Goal: Task Accomplishment & Management: Use online tool/utility

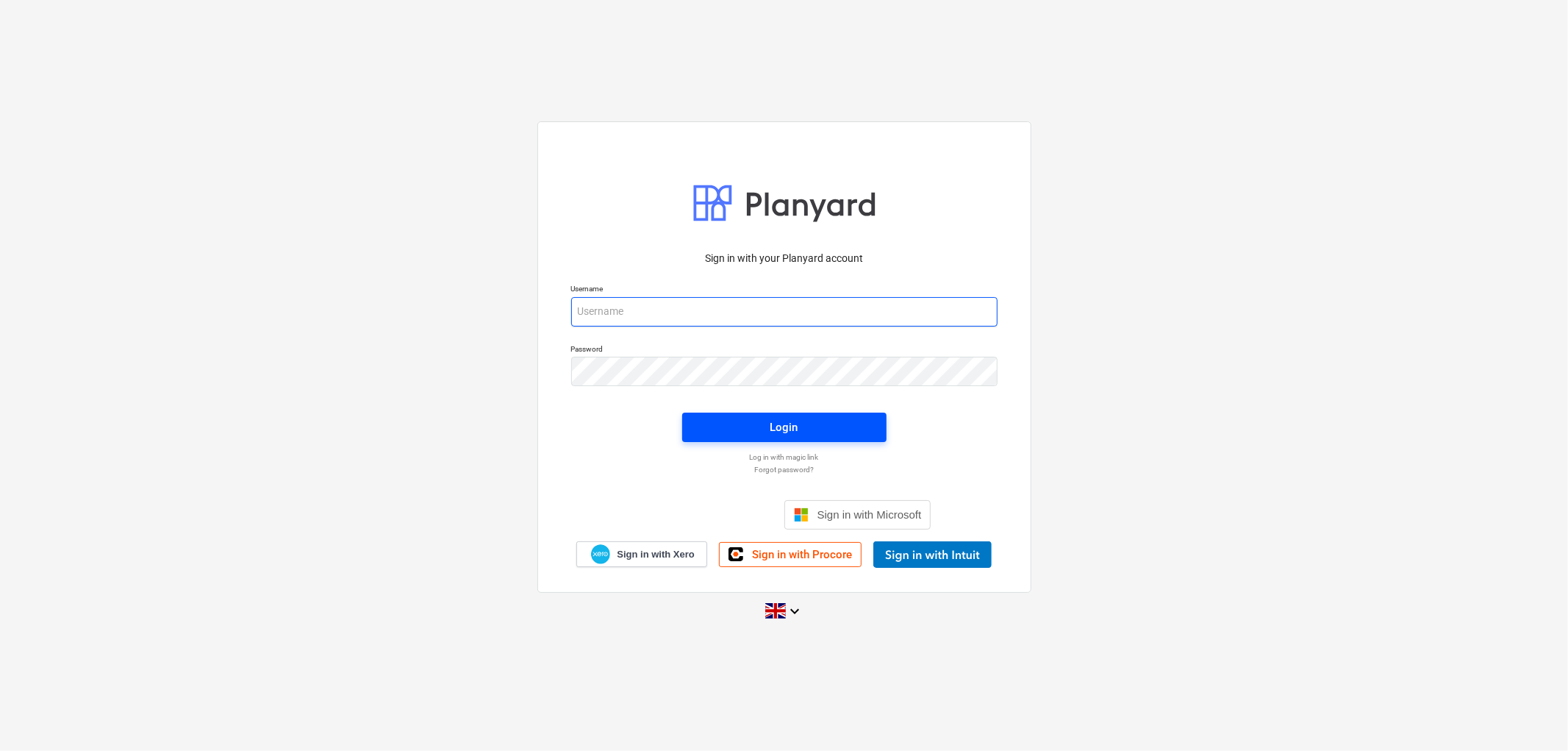
type input "[PERSON_NAME][EMAIL_ADDRESS][DOMAIN_NAME]"
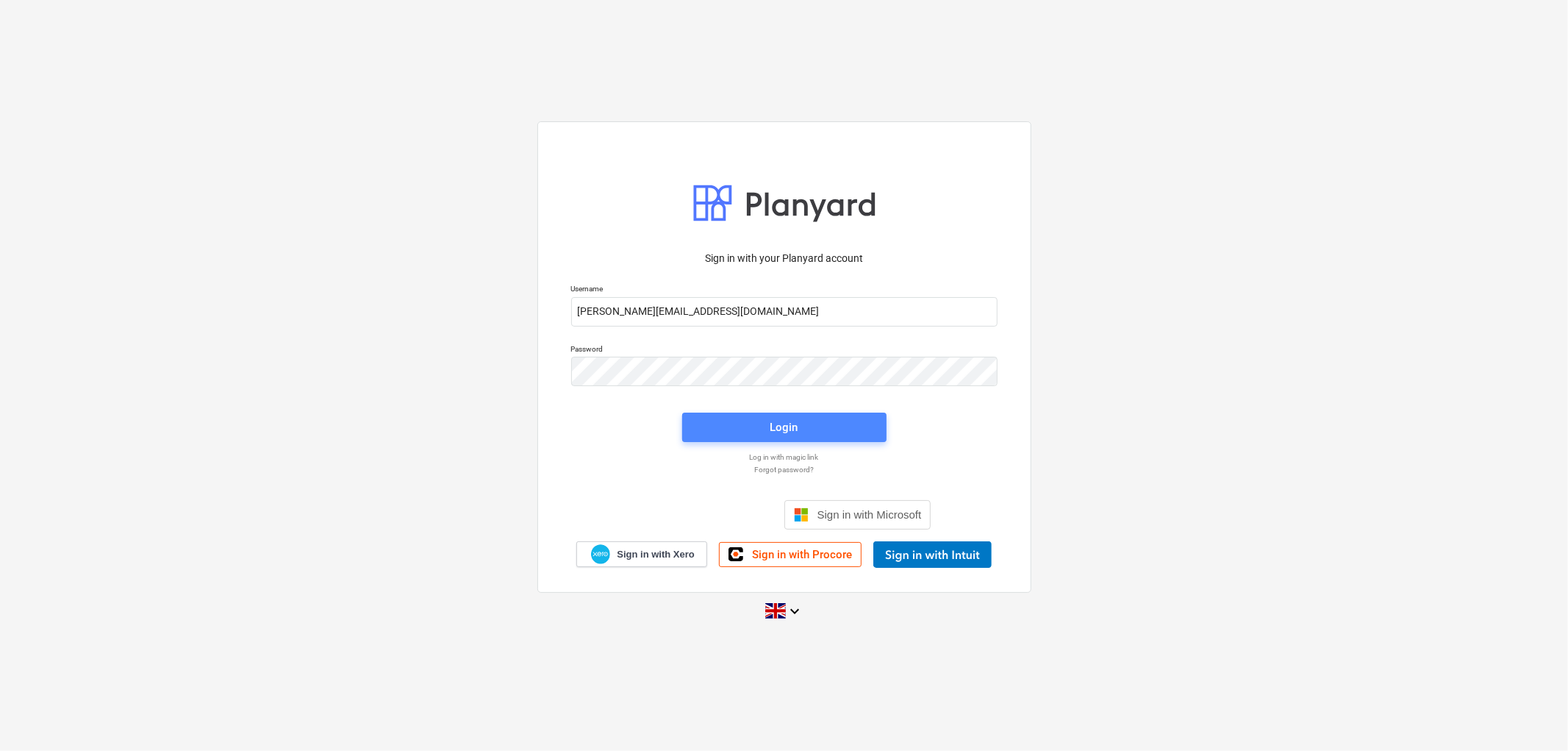
click at [752, 427] on span "Login" at bounding box center [784, 427] width 169 height 19
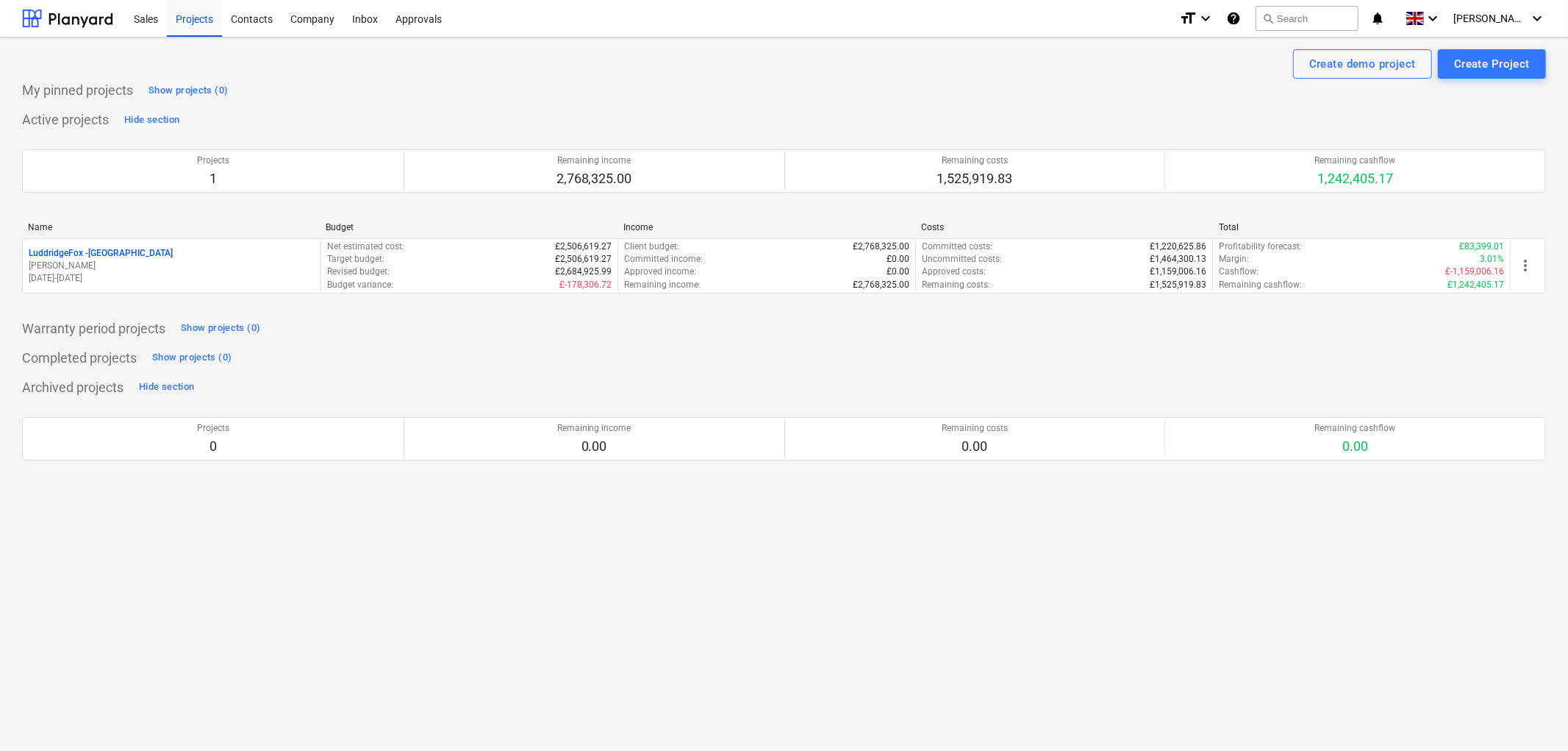
click at [173, 258] on p "LuddridgeFox - [GEOGRAPHIC_DATA]" at bounding box center [101, 253] width 144 height 12
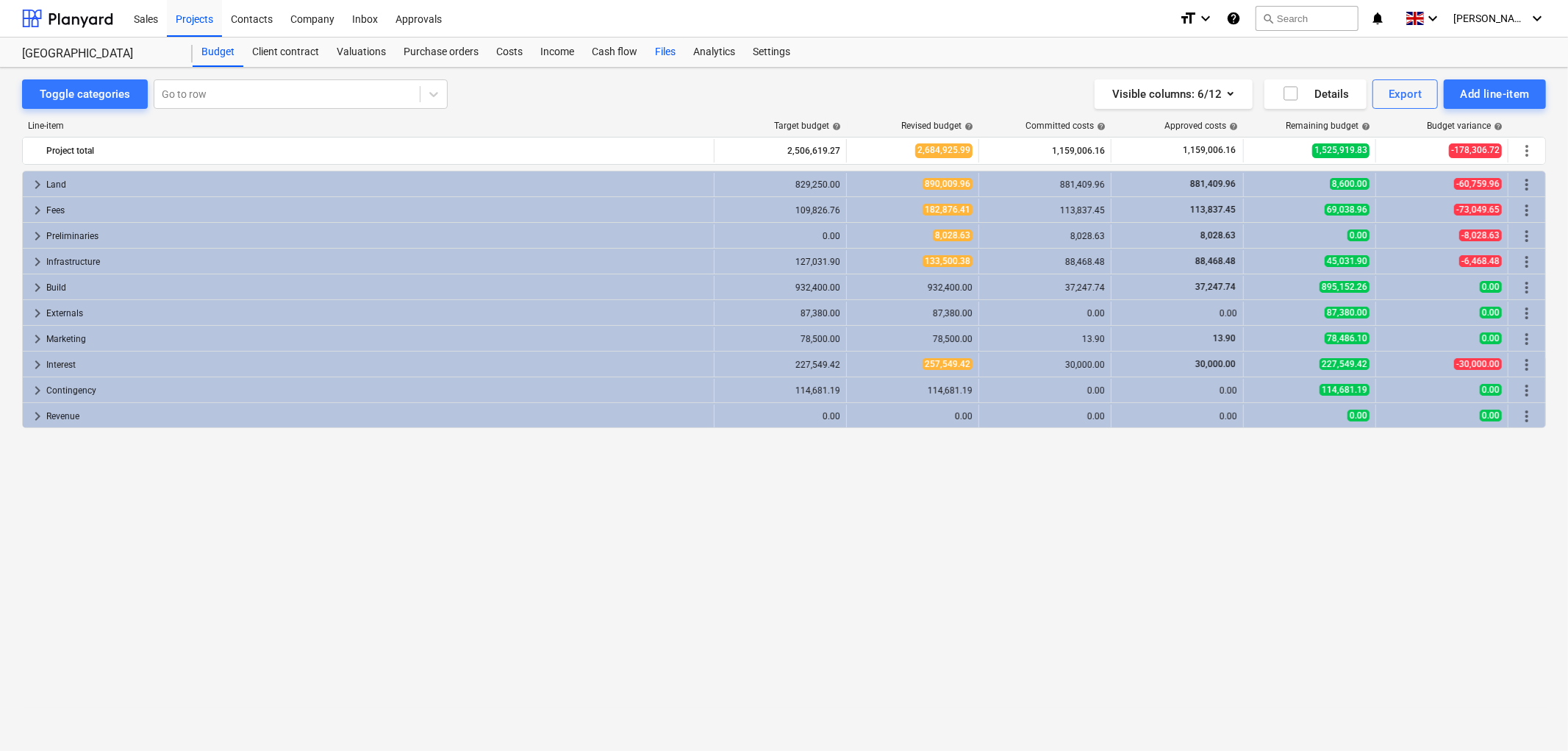
click at [654, 59] on div "Files" at bounding box center [665, 52] width 38 height 30
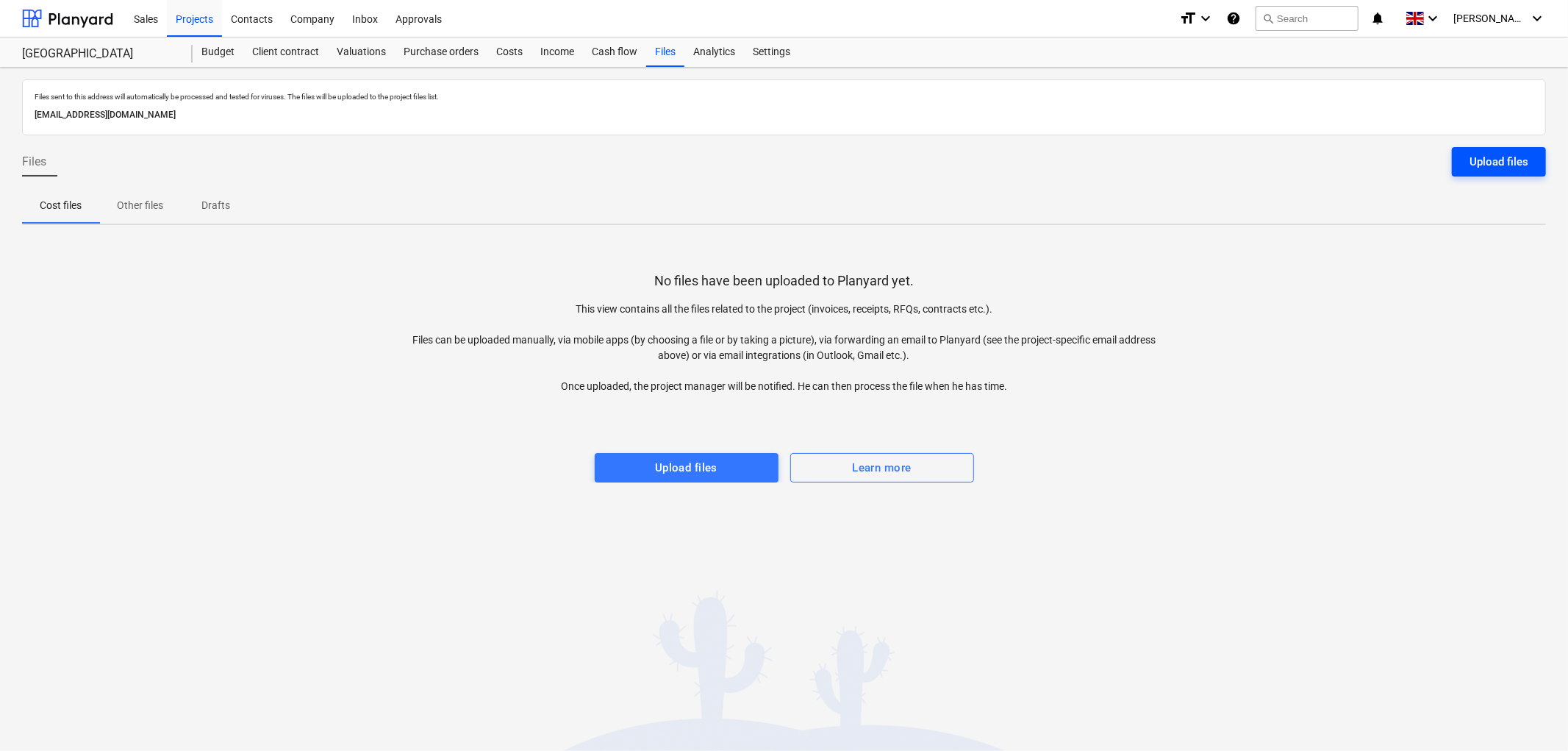
click at [1467, 158] on button "Upload files" at bounding box center [1499, 161] width 94 height 30
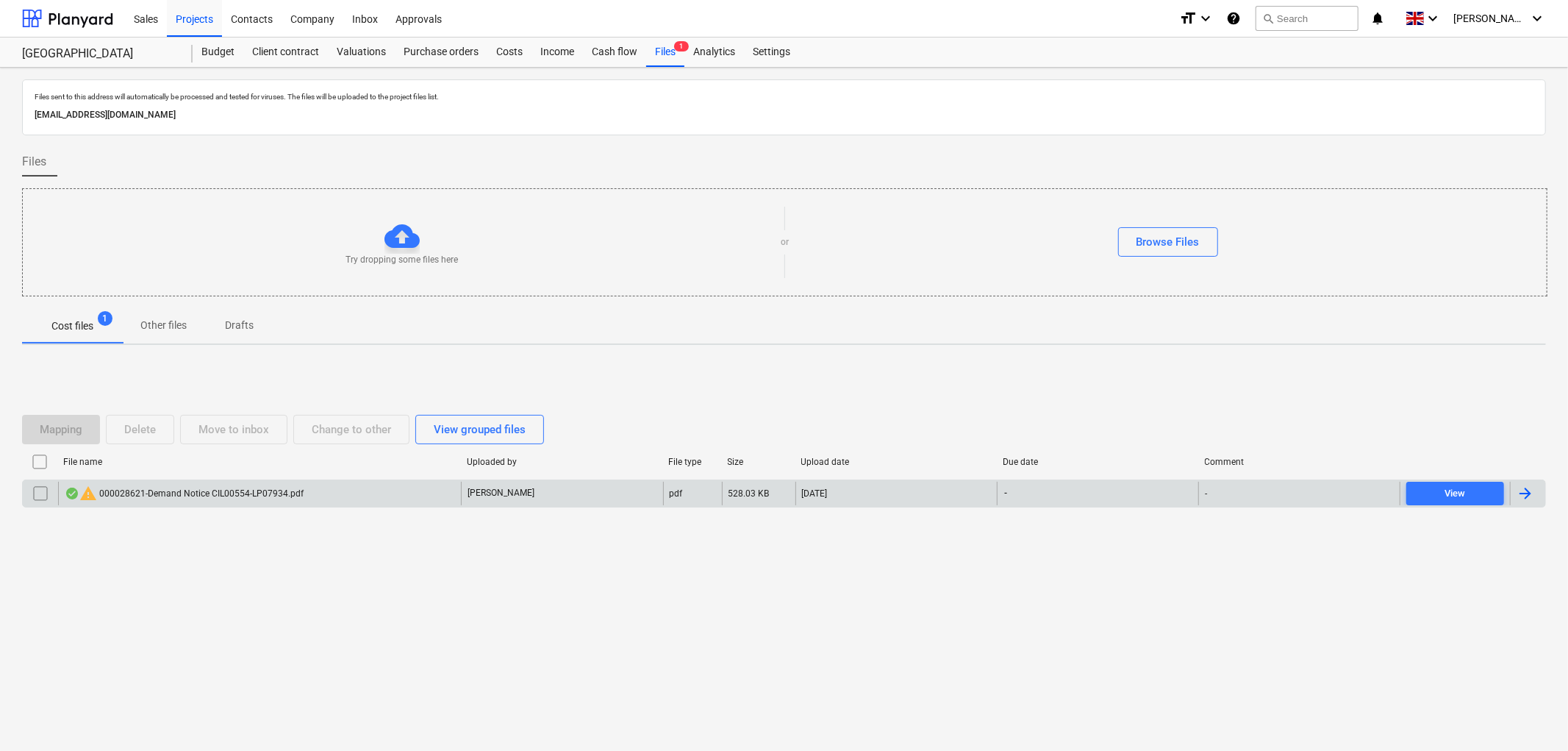
click at [258, 493] on div "warning 000028621-Demand Notice CIL00554-LP07934.pdf" at bounding box center [183, 494] width 239 height 17
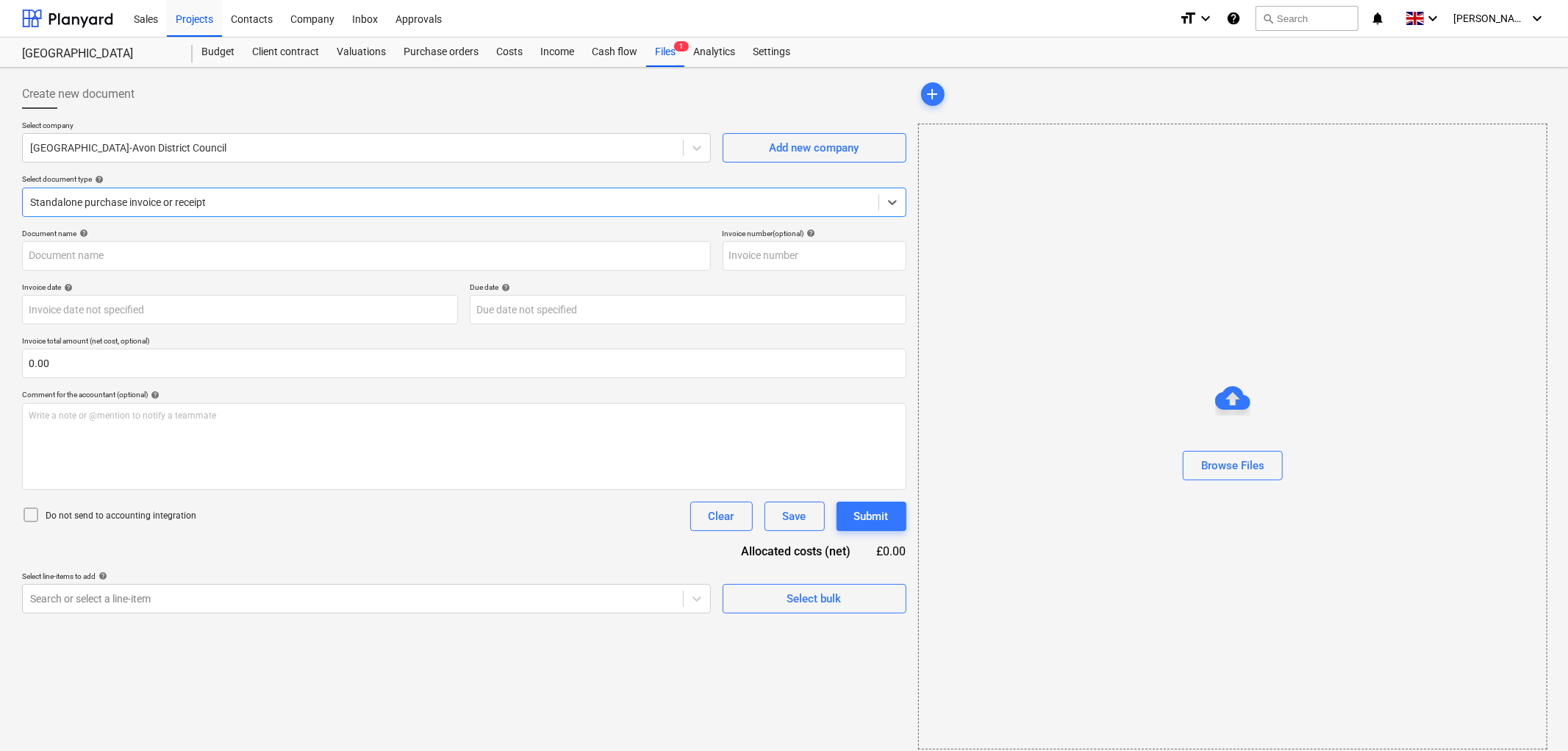
type input "CIL00554-LP07934"
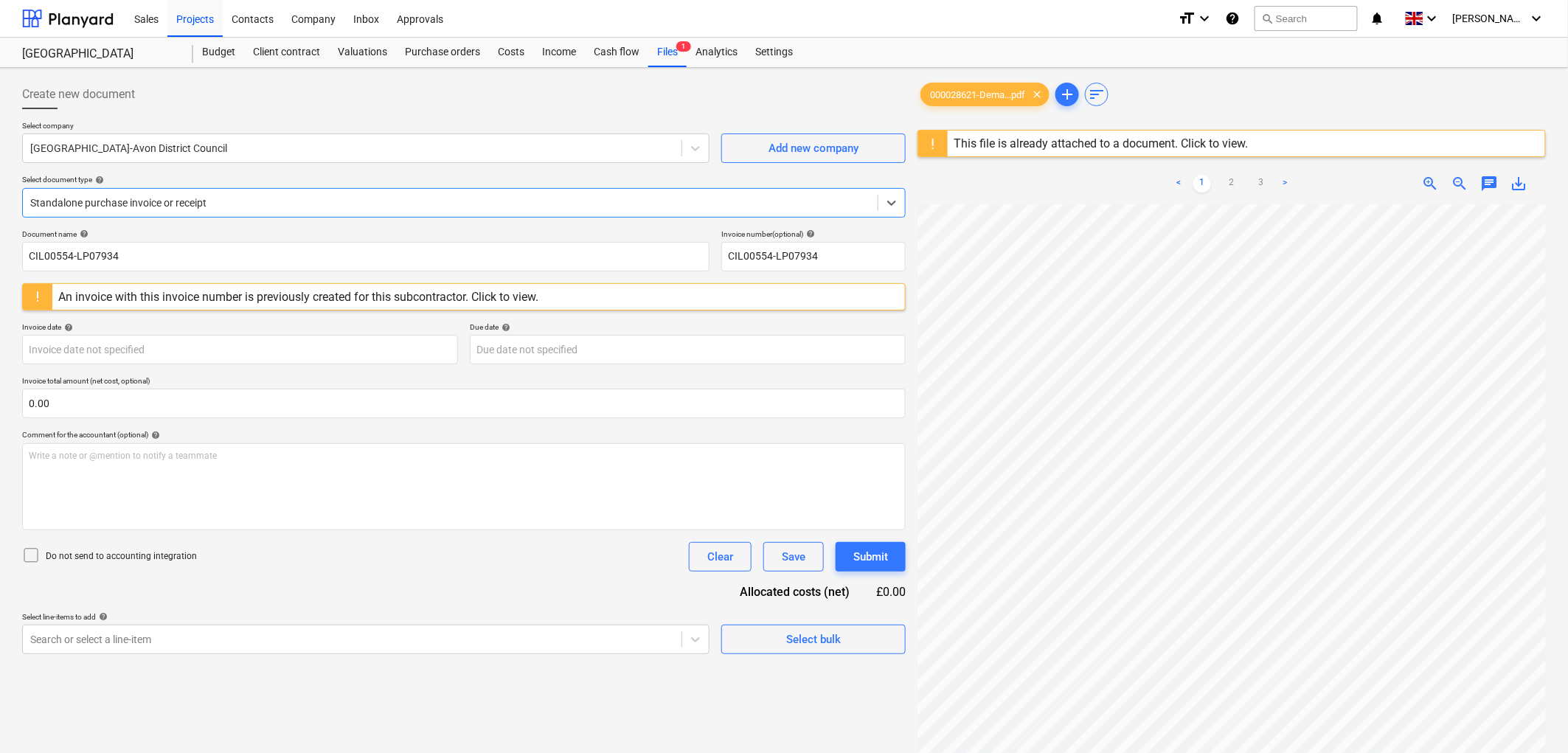
click at [1125, 143] on div "This file is already attached to a document. Click to view." at bounding box center [1100, 143] width 294 height 14
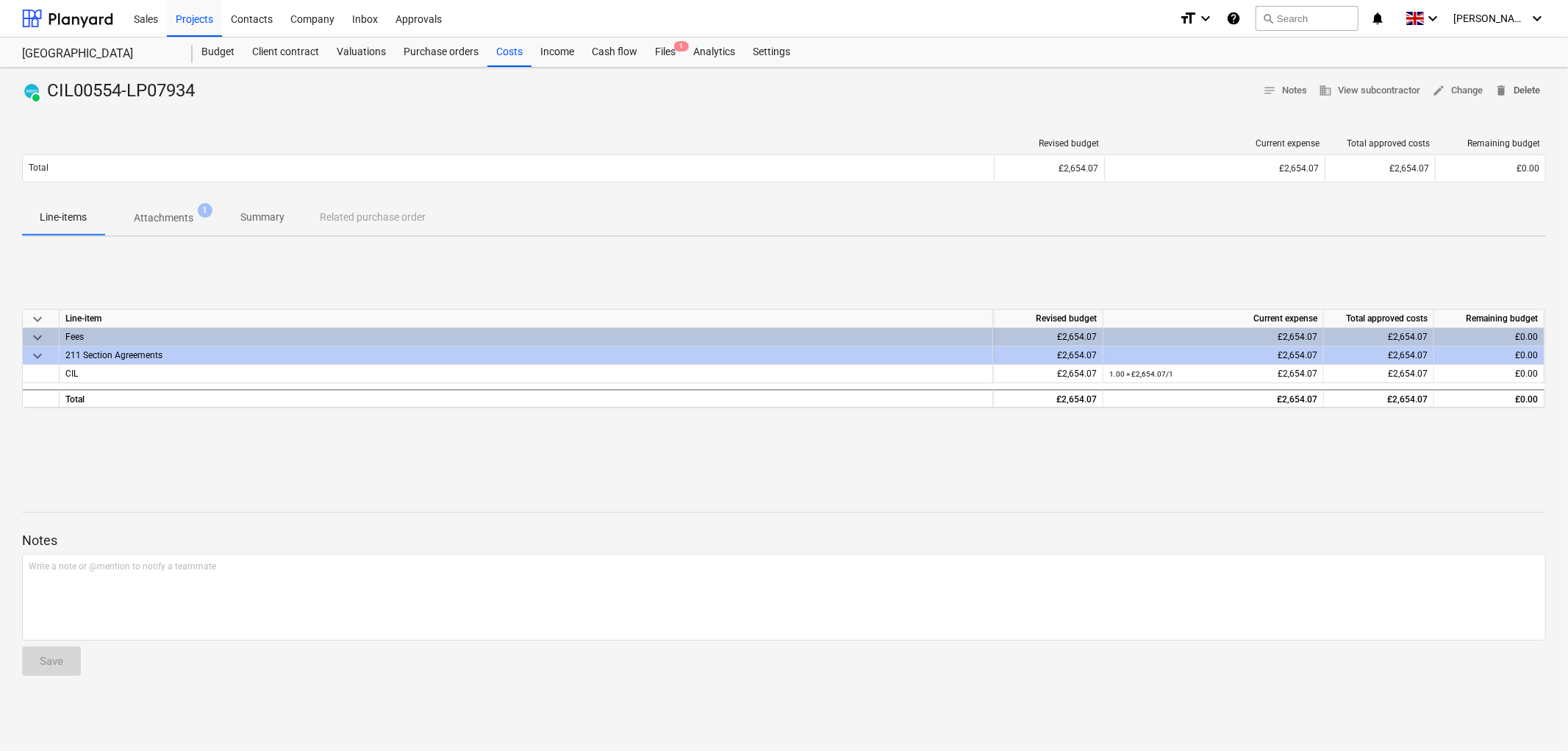
click at [1514, 89] on span "delete Delete" at bounding box center [1516, 91] width 45 height 17
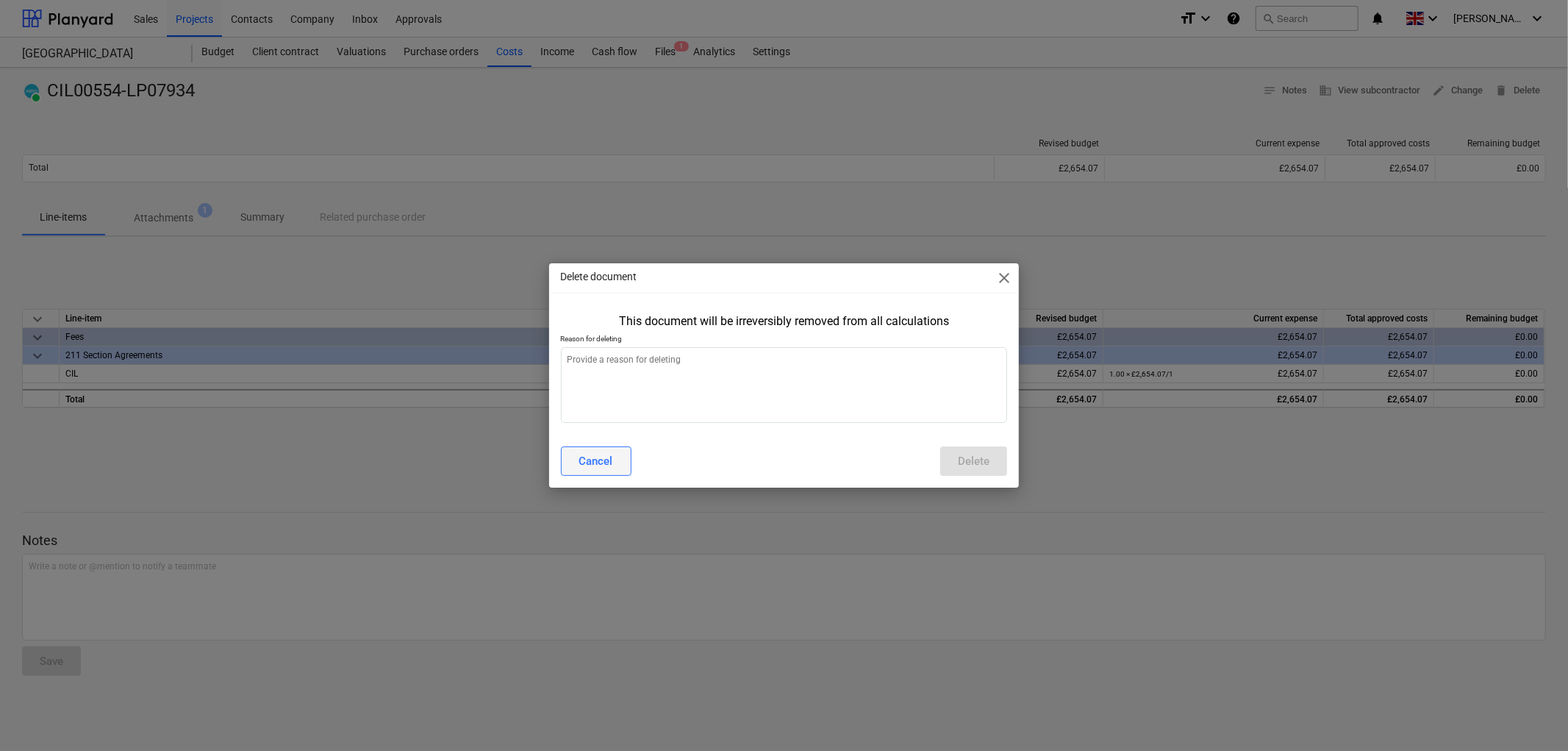
click at [595, 457] on div "Cancel" at bounding box center [595, 461] width 34 height 19
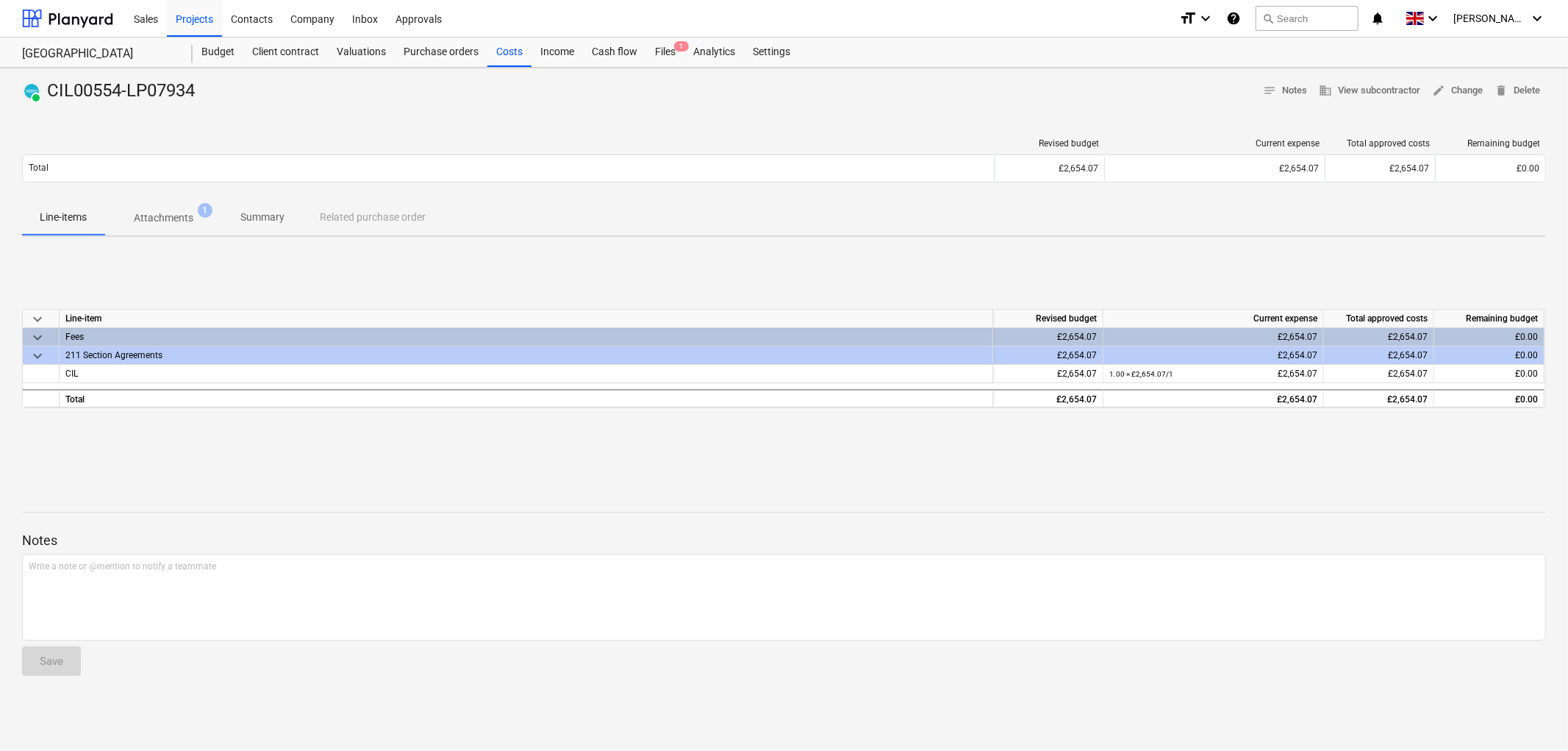
type textarea "x"
click at [663, 63] on div "Files 1" at bounding box center [665, 52] width 38 height 30
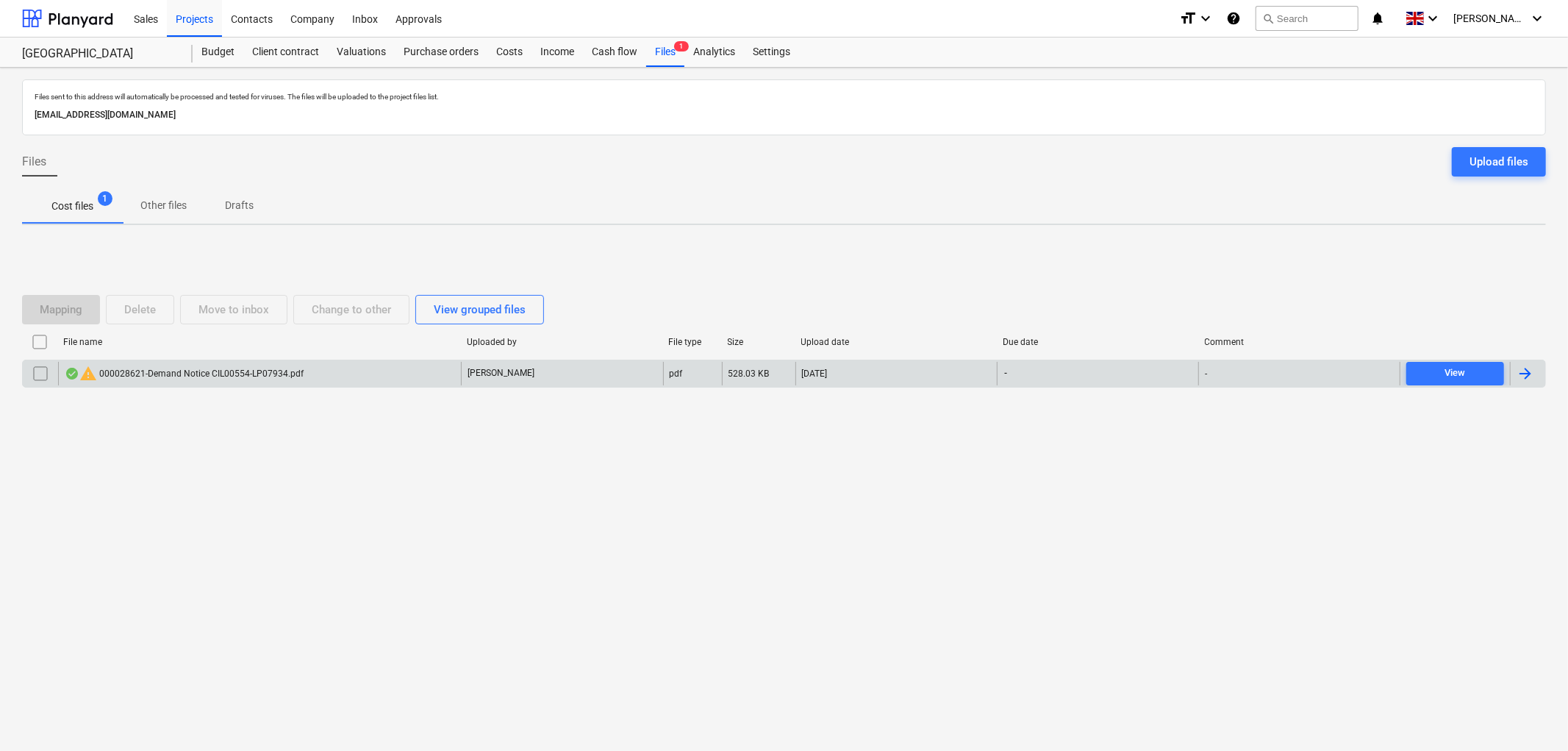
click at [36, 372] on input "checkbox" at bounding box center [40, 374] width 23 height 23
click at [143, 312] on div "Delete" at bounding box center [139, 309] width 32 height 19
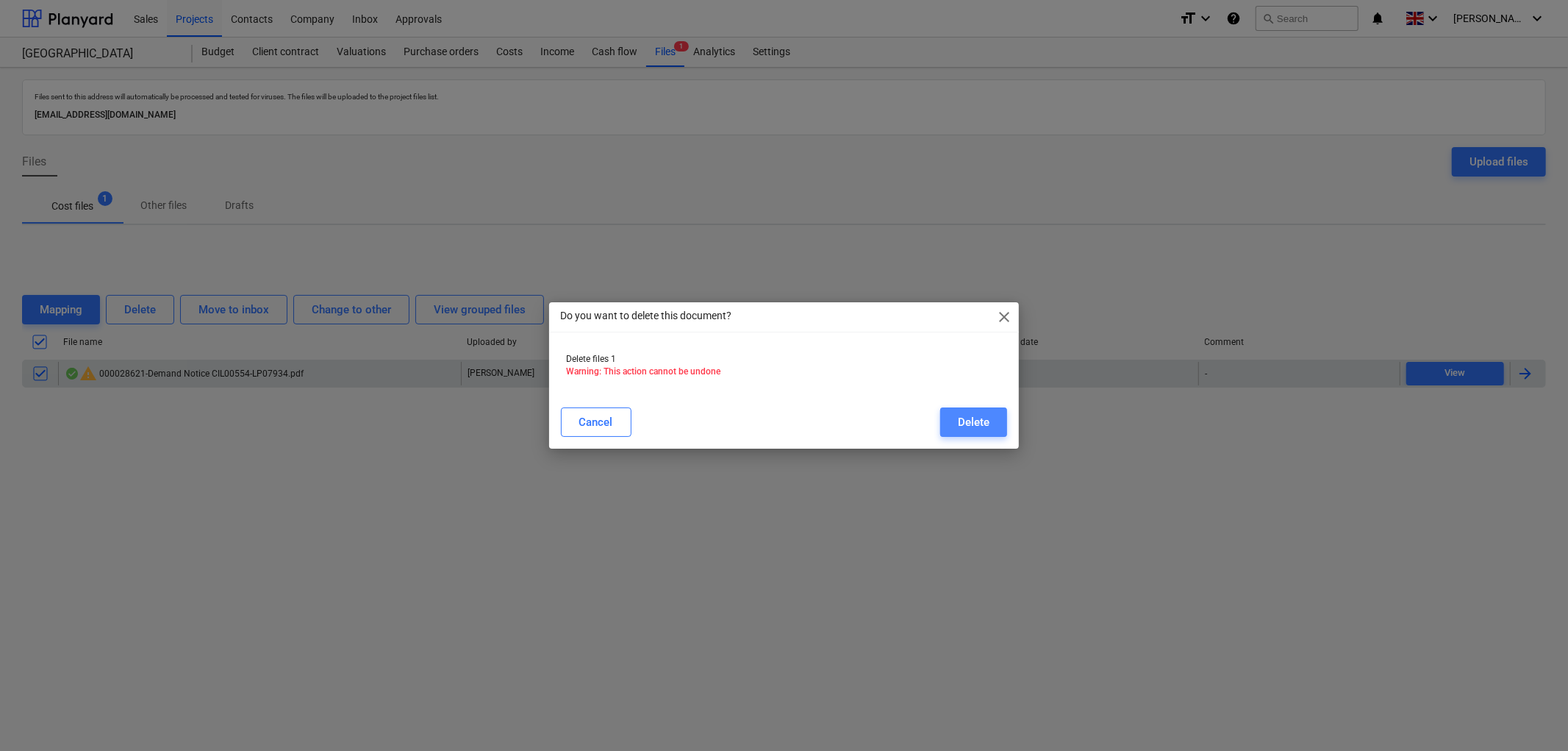
click at [987, 420] on div "Delete" at bounding box center [974, 423] width 32 height 19
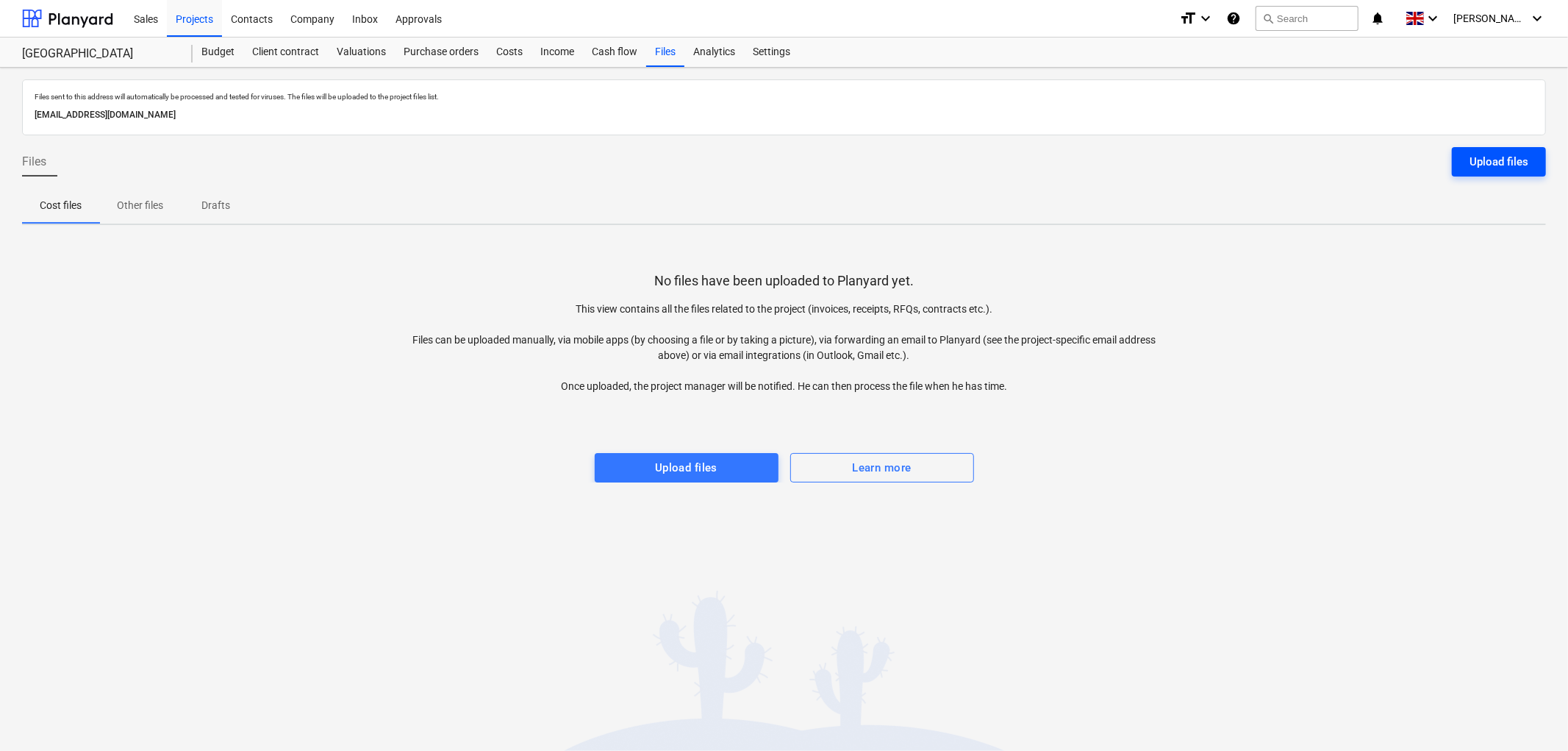
click at [1490, 157] on div "Upload files" at bounding box center [1498, 161] width 59 height 19
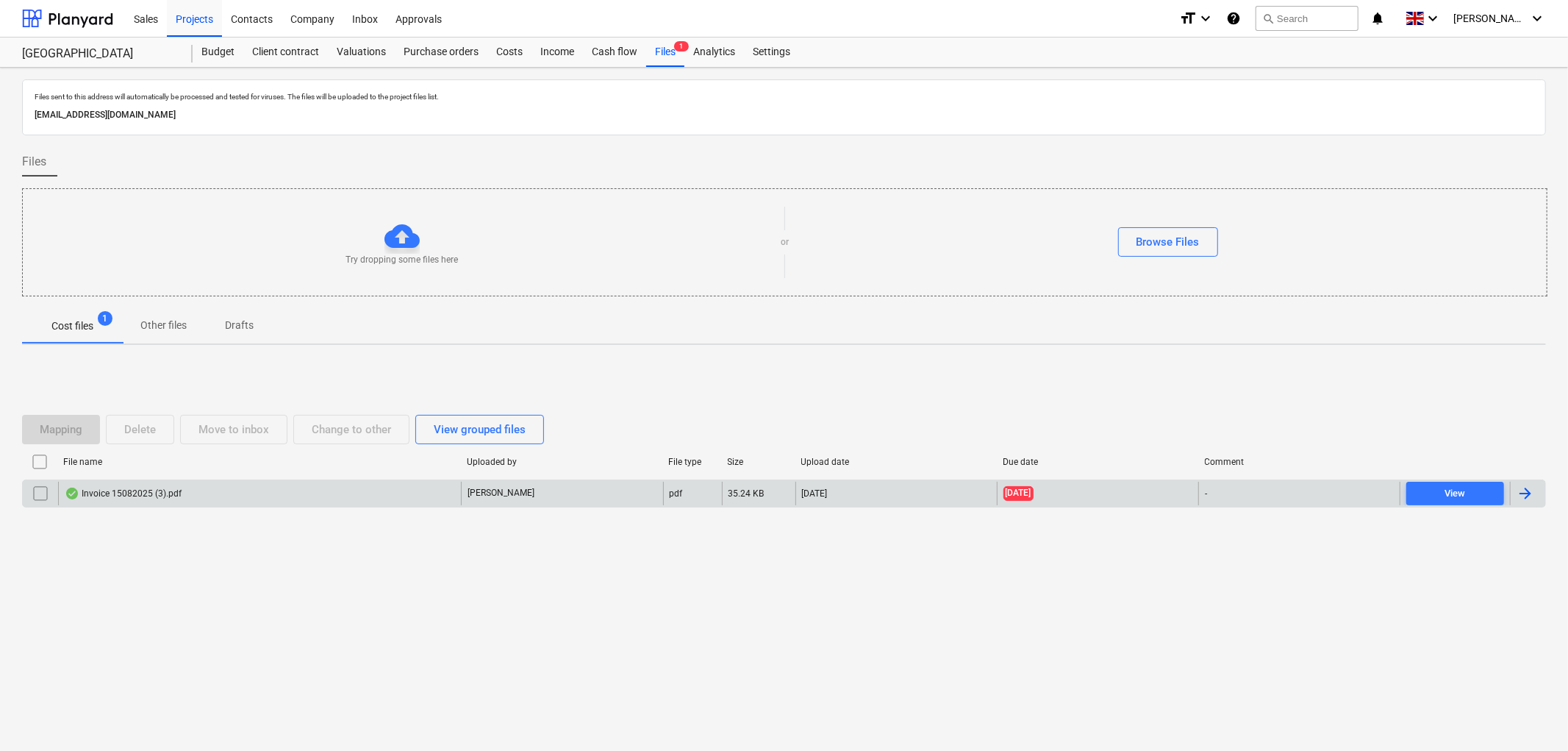
click at [147, 495] on div "Invoice 15082025 (3).pdf" at bounding box center [123, 494] width 117 height 12
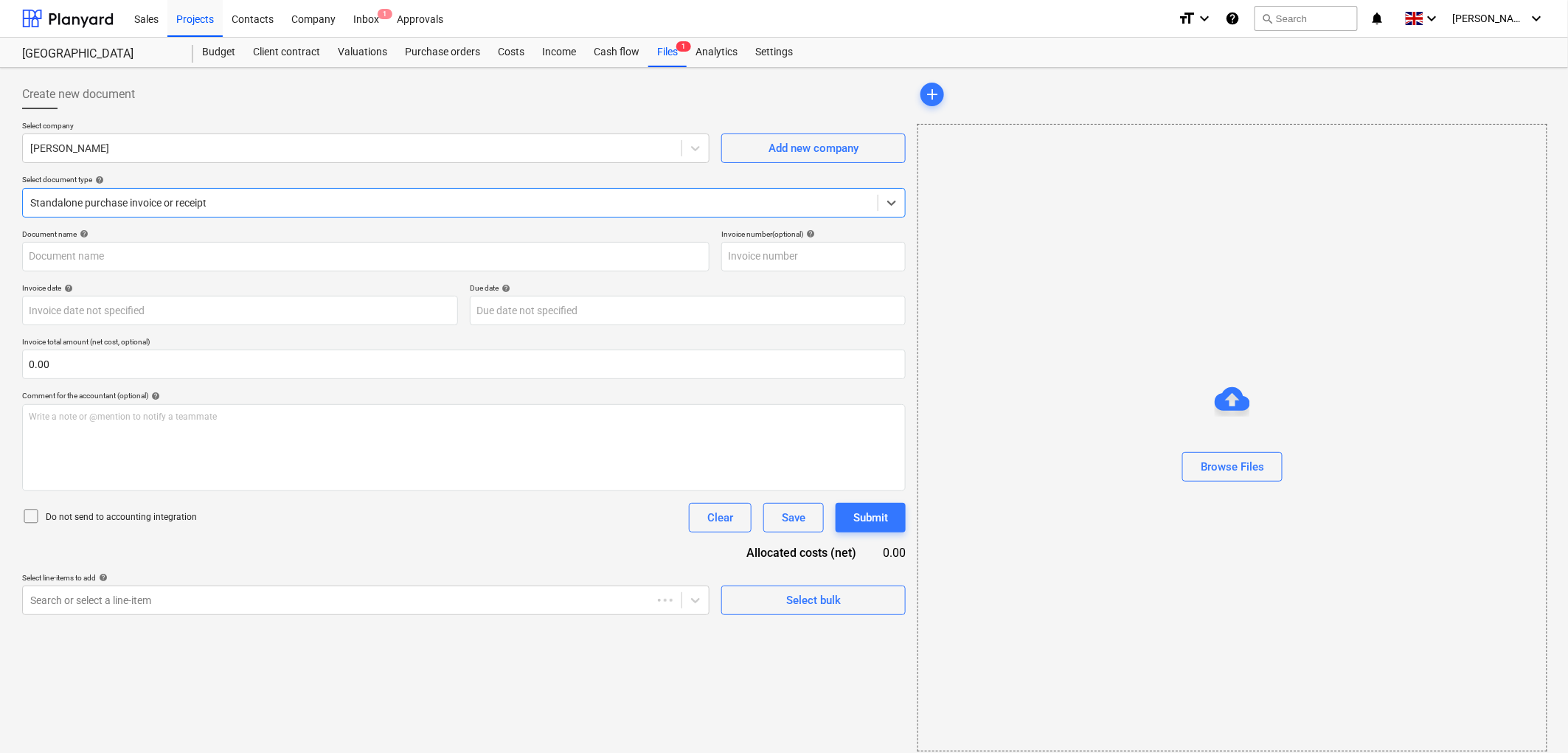
type input "Invoice 15082025 (3).pdf"
type input "[DATE]"
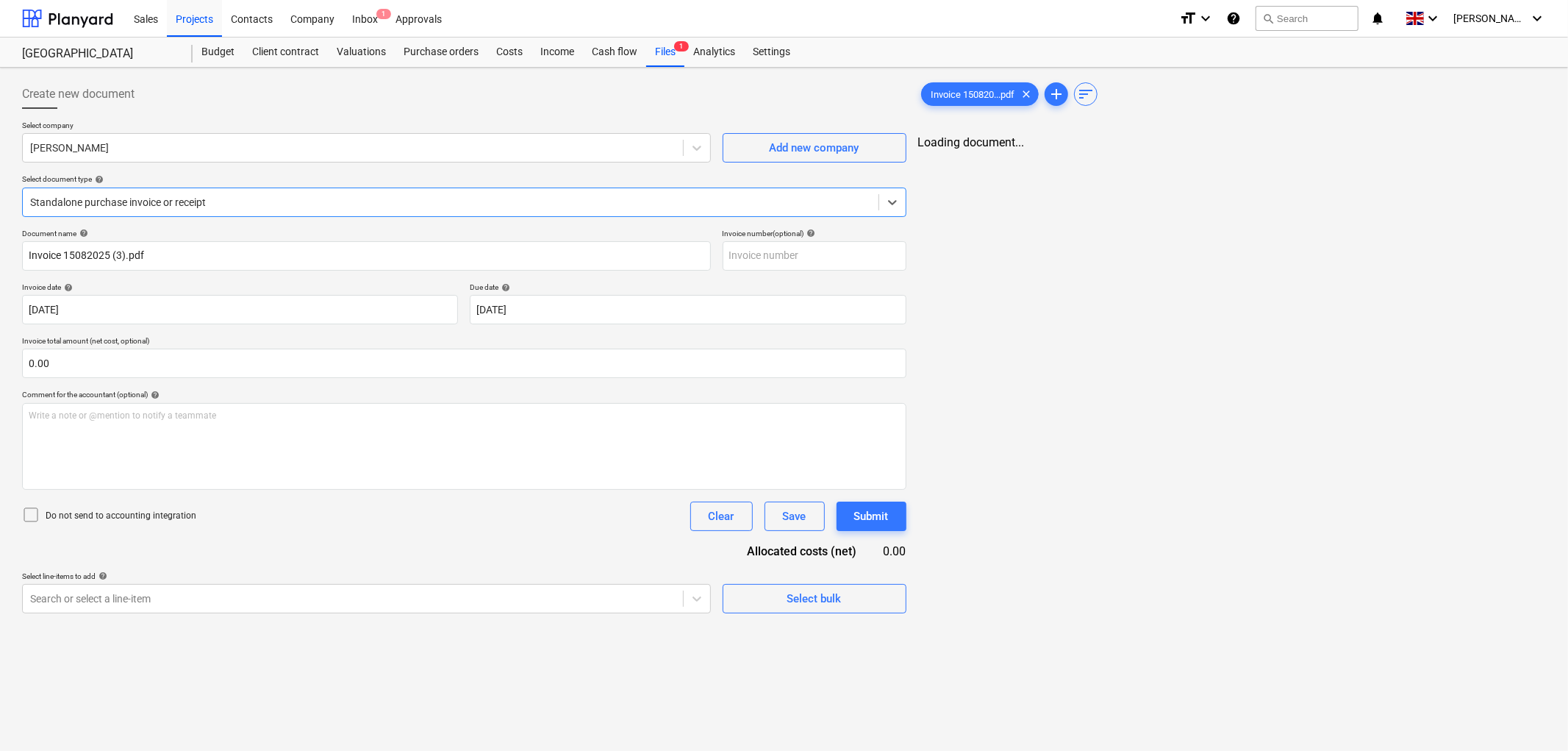
click at [129, 232] on div "Document name help" at bounding box center [366, 233] width 688 height 10
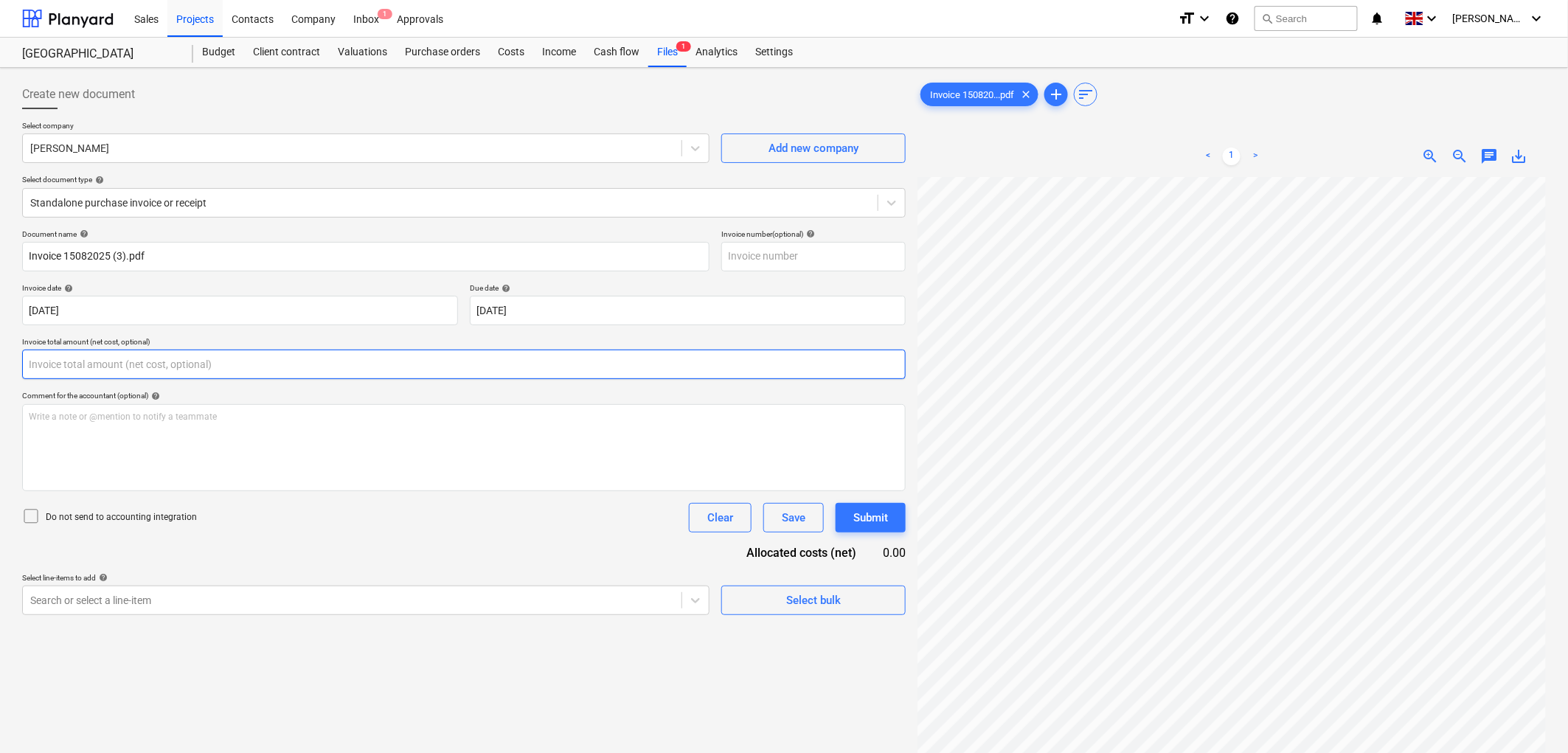
click at [222, 374] on input "text" at bounding box center [463, 364] width 883 height 30
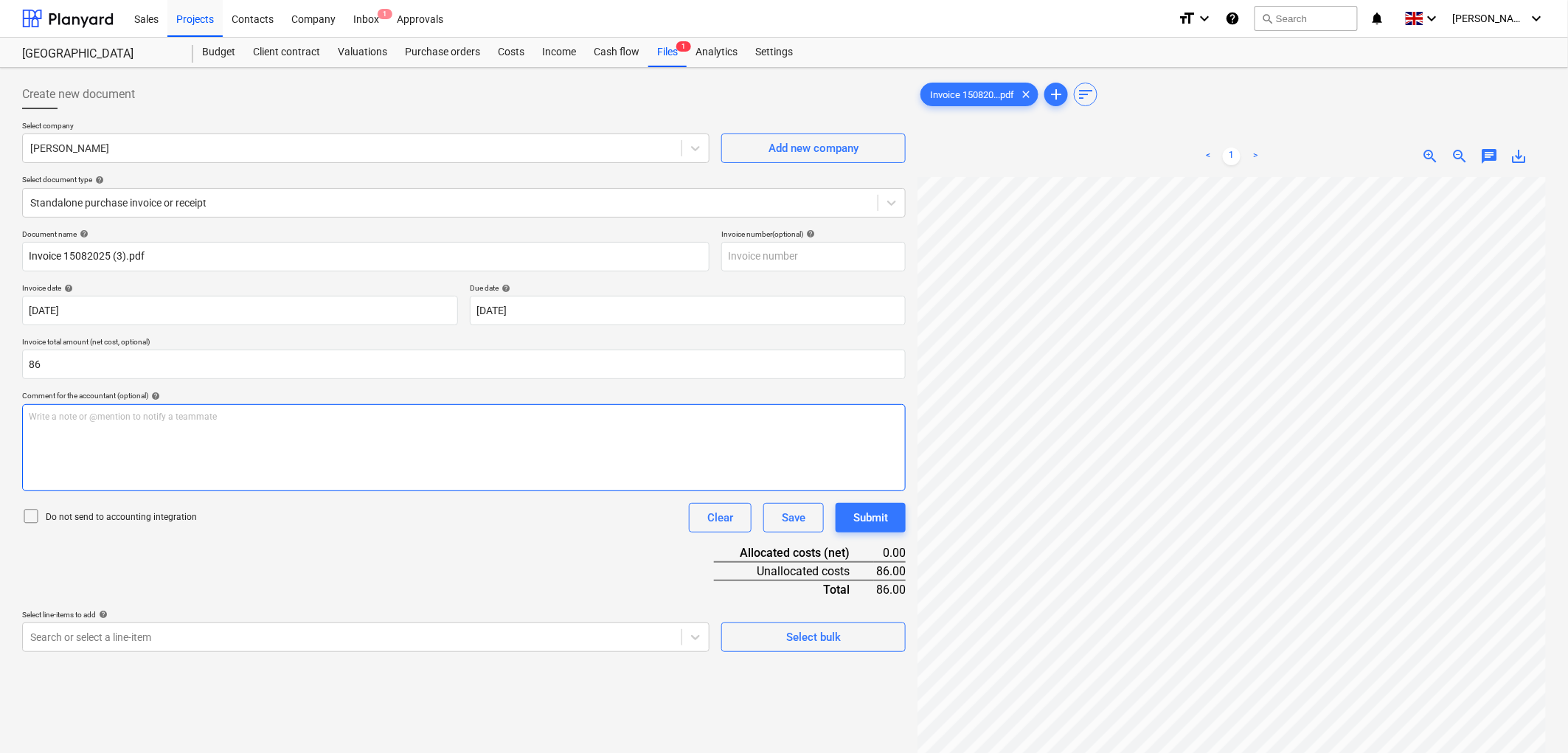
type input "86.00"
click at [127, 522] on p "Do not send to accounting integration" at bounding box center [120, 517] width 151 height 13
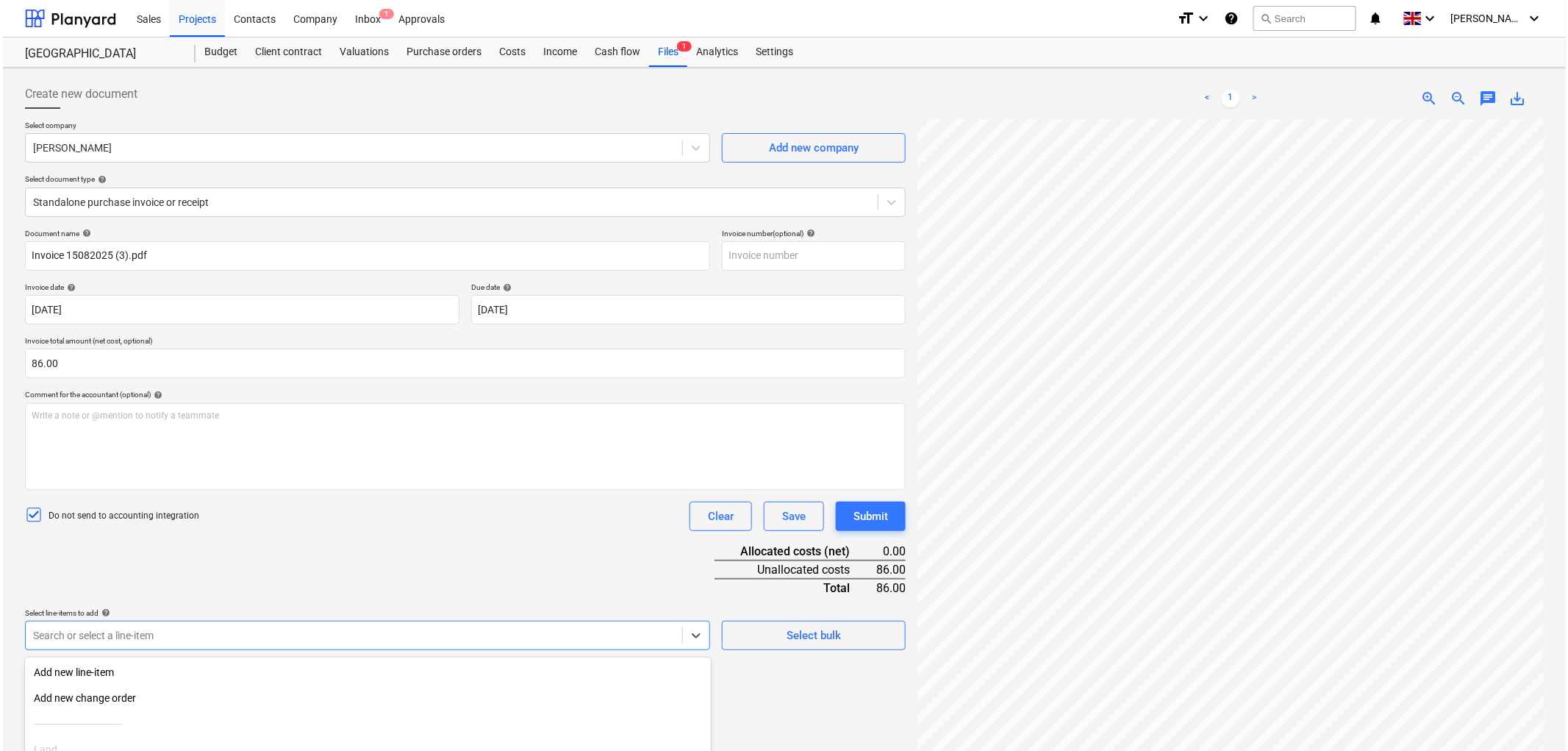
scroll to position [135, 0]
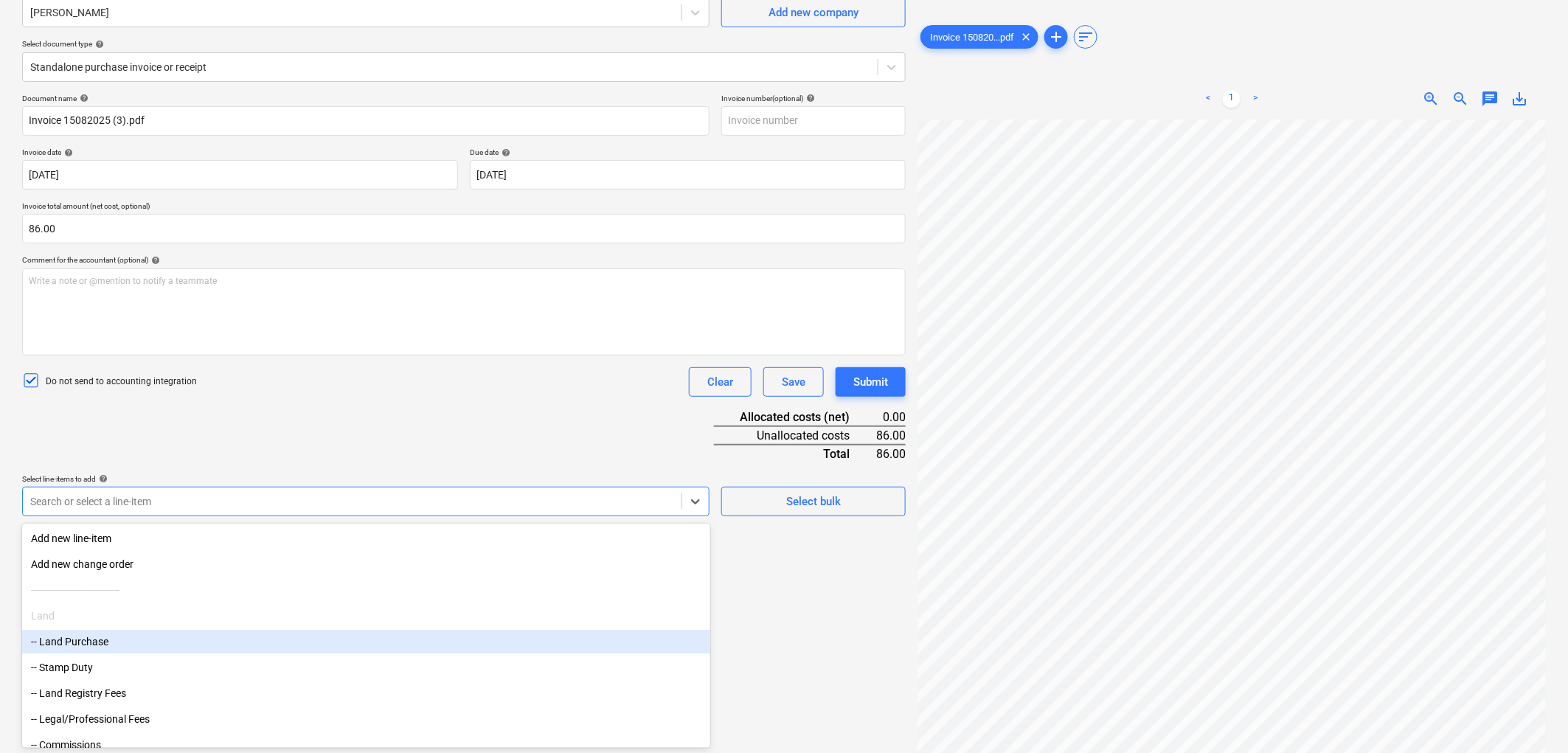
click at [142, 617] on body "Sales Projects Contacts Company Inbox 1 Approvals format_size keyboard_arrow_do…" at bounding box center [784, 241] width 1568 height 753
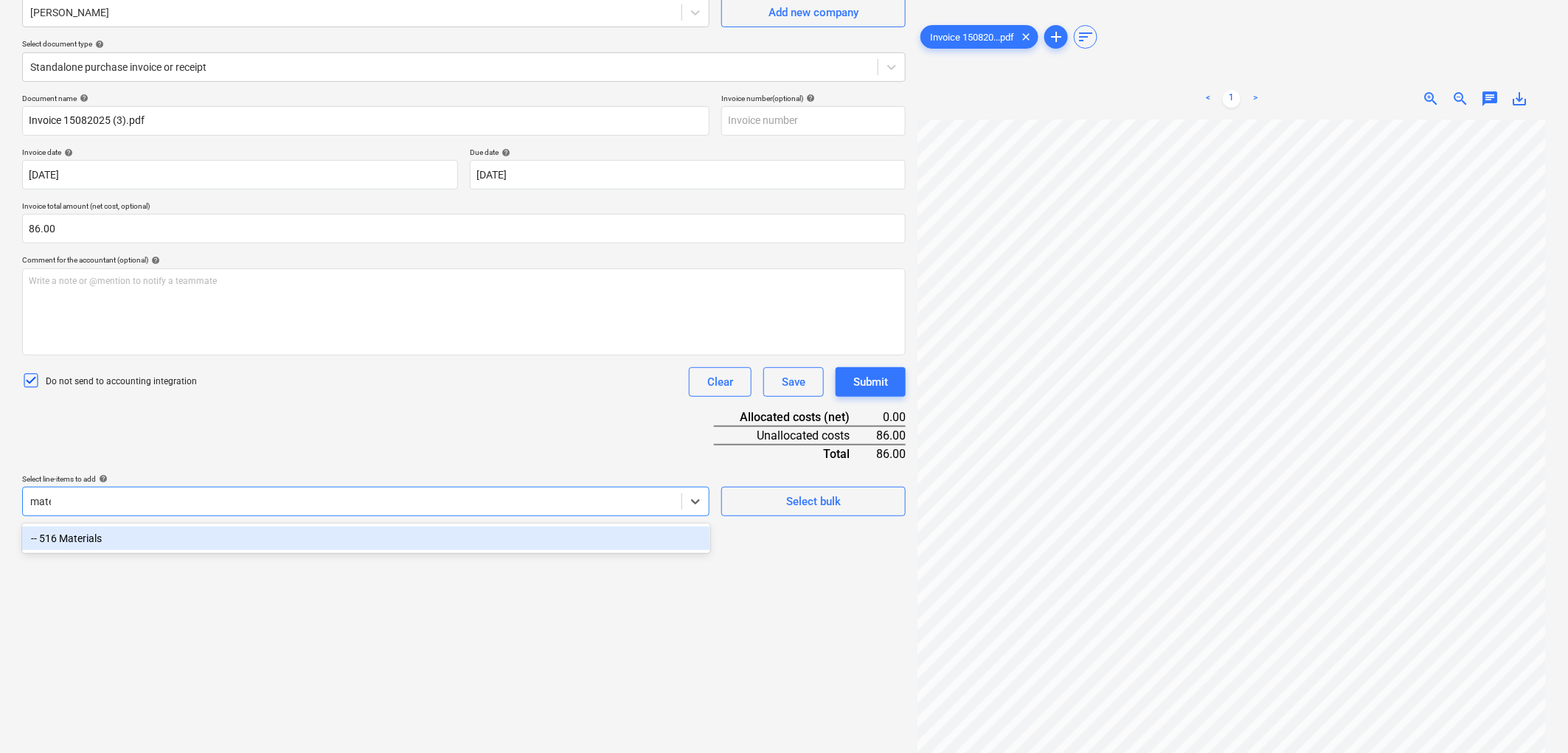
type input "materi"
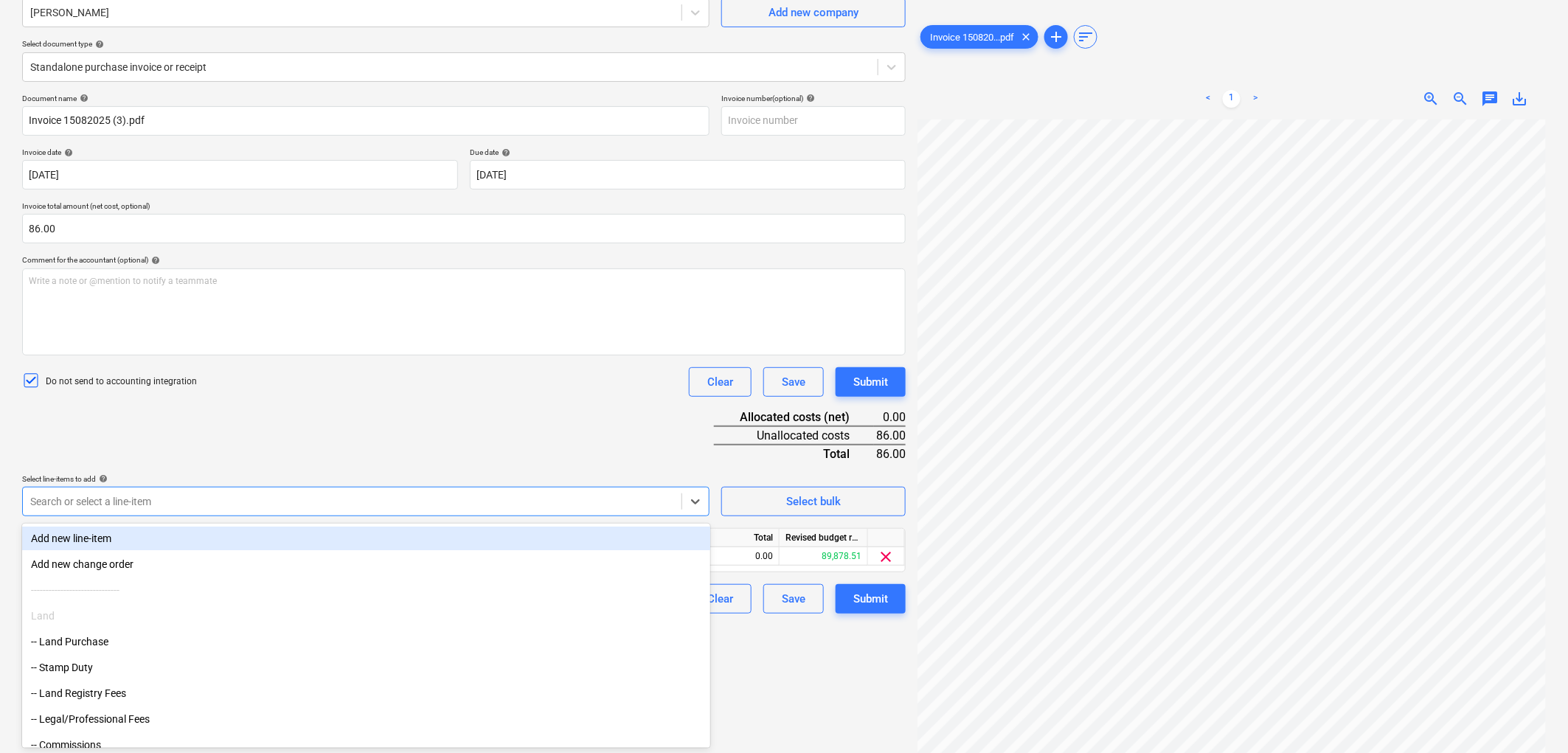
click at [274, 447] on div "Document name help Invoice 15082025 (3).pdf Invoice number (optional) help Invo…" at bounding box center [463, 353] width 883 height 520
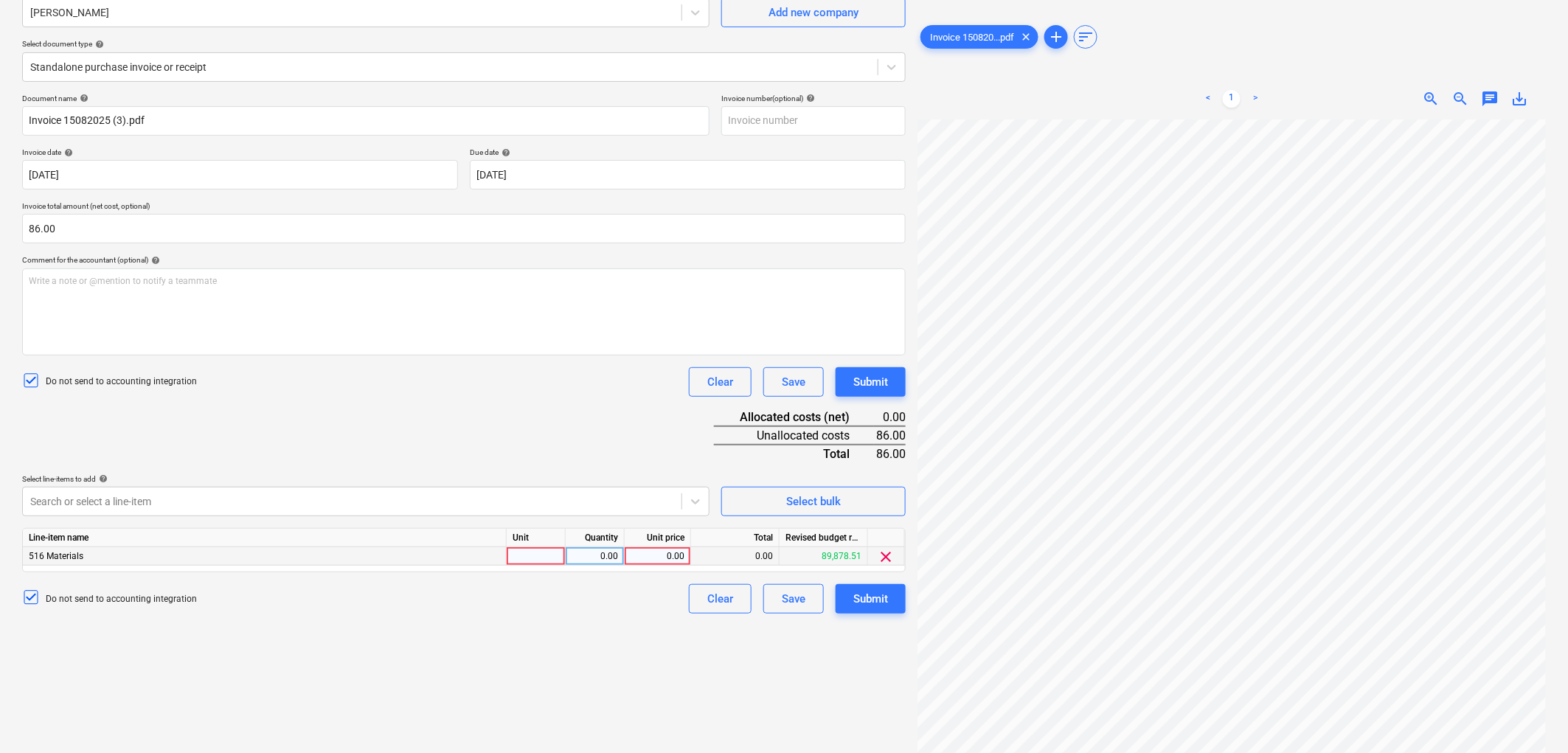
click at [521, 558] on div at bounding box center [536, 556] width 59 height 18
type input "1"
type input "86"
click at [857, 599] on div "Submit" at bounding box center [871, 599] width 35 height 19
